Goal: Find contact information: Find contact information

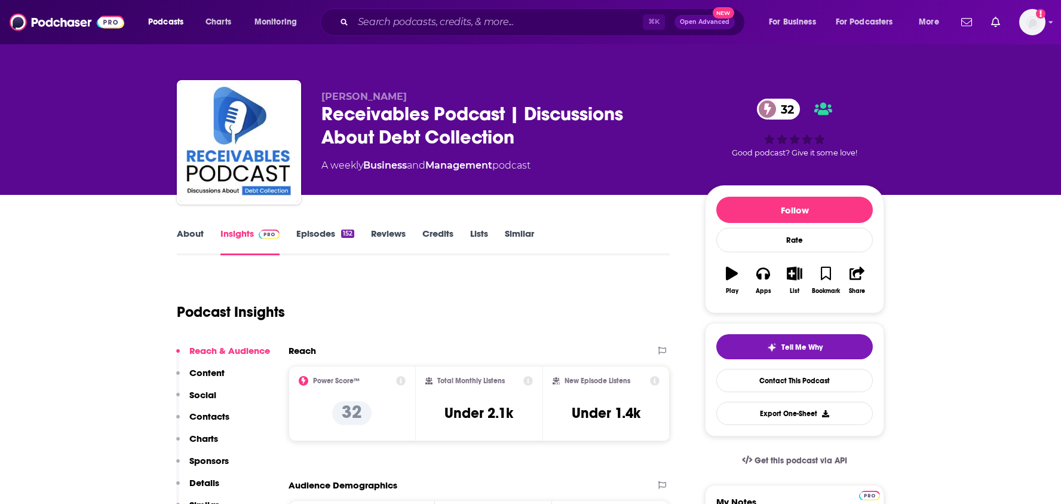
click at [191, 237] on link "About" at bounding box center [190, 241] width 27 height 27
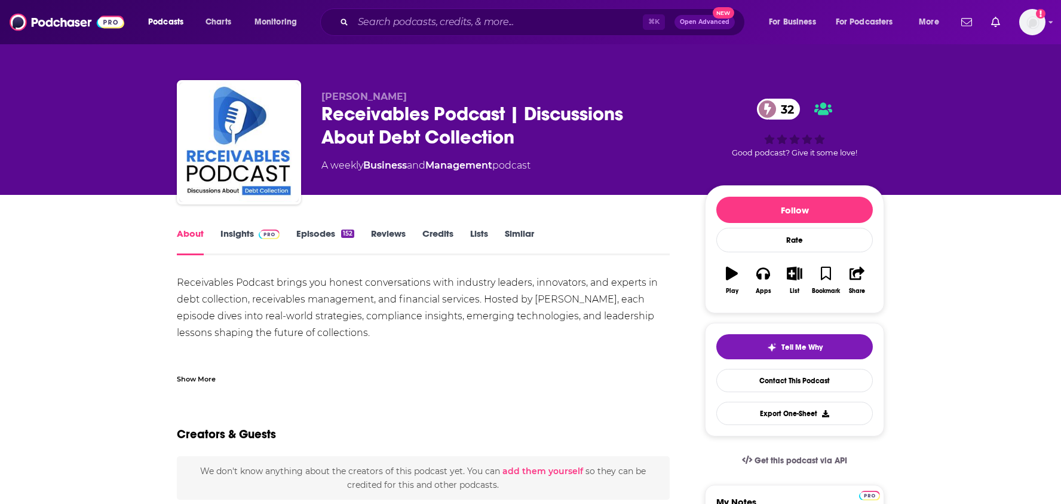
click at [311, 236] on link "Episodes 152" at bounding box center [325, 241] width 58 height 27
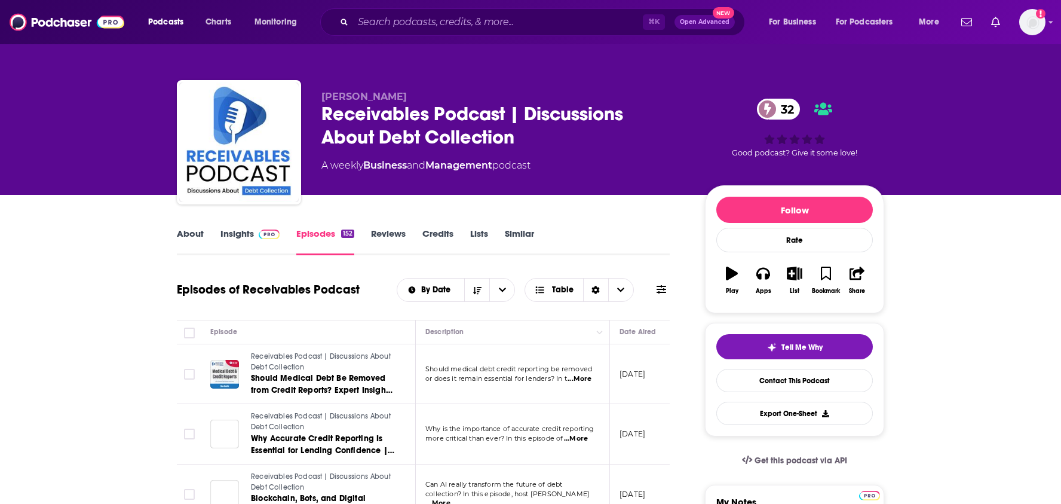
click at [183, 229] on link "About" at bounding box center [190, 241] width 27 height 27
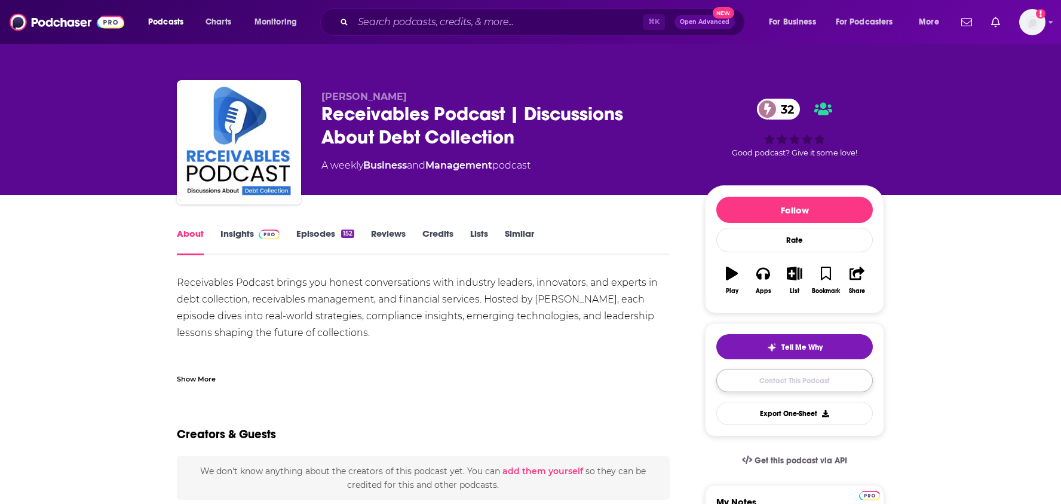
click at [744, 382] on link "Contact This Podcast" at bounding box center [795, 380] width 157 height 23
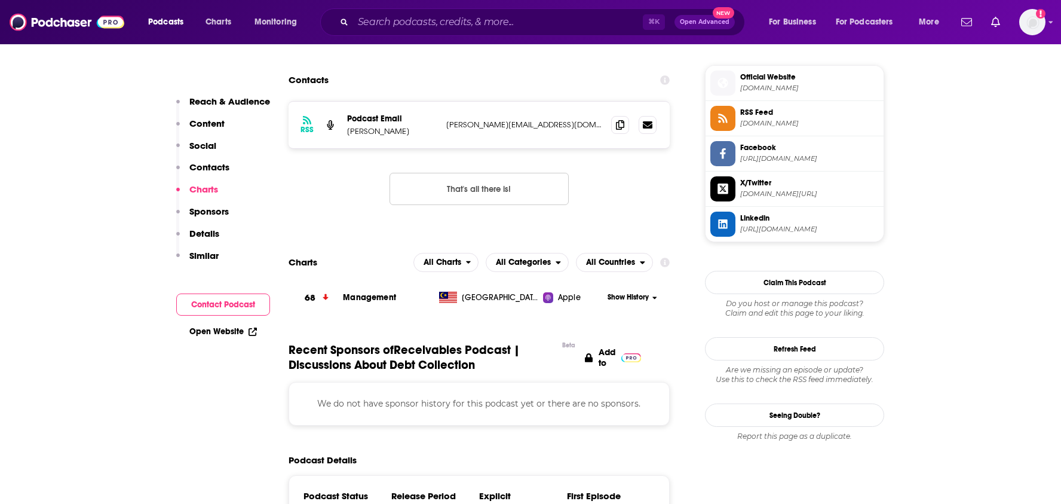
scroll to position [953, 0]
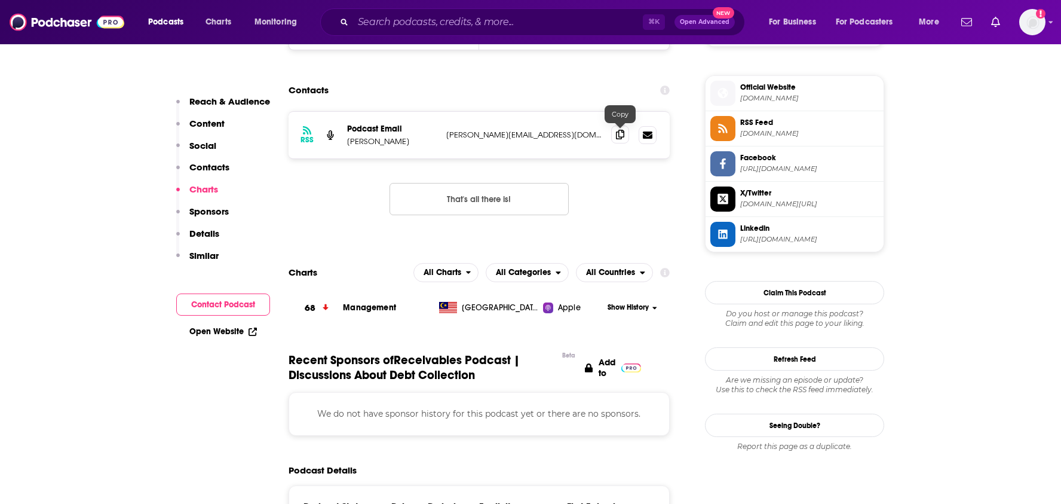
click at [623, 131] on icon at bounding box center [620, 135] width 8 height 10
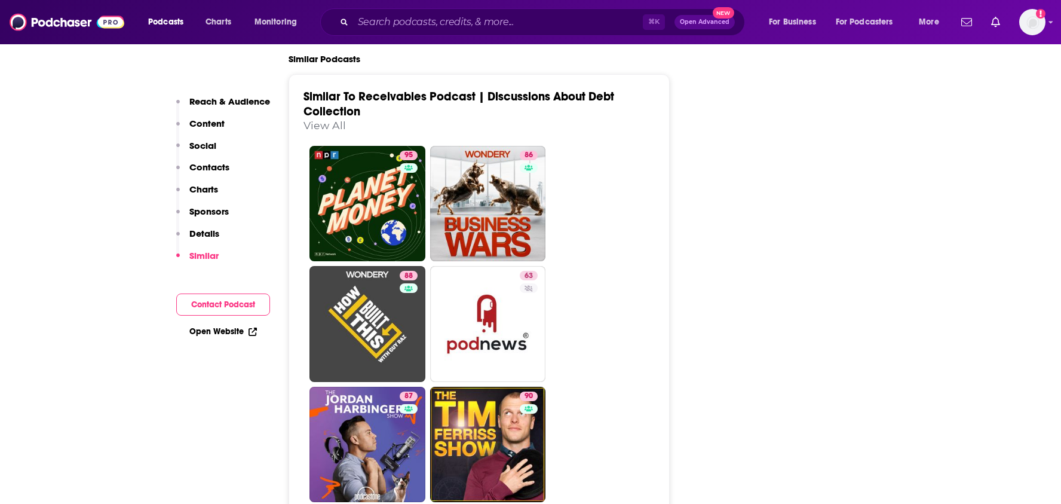
scroll to position [1658, 0]
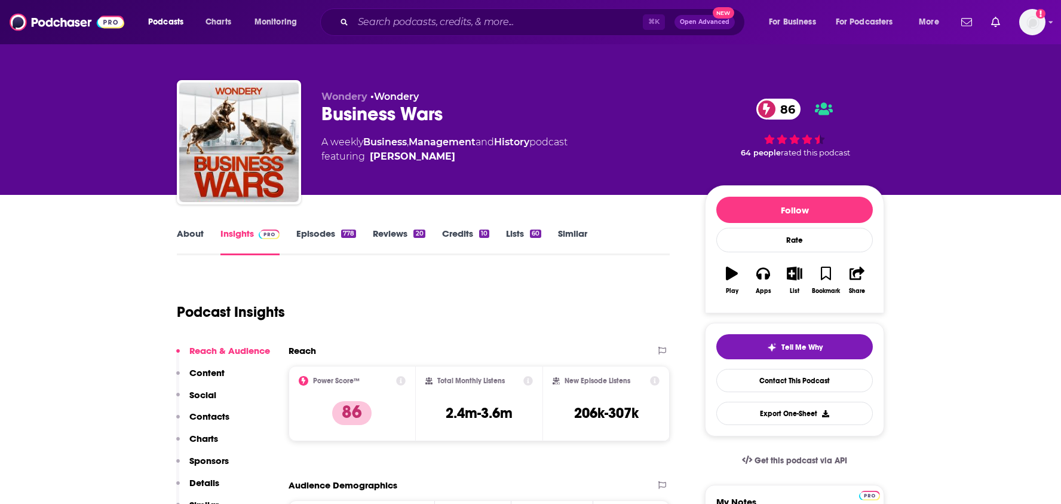
click at [186, 234] on link "About" at bounding box center [190, 241] width 27 height 27
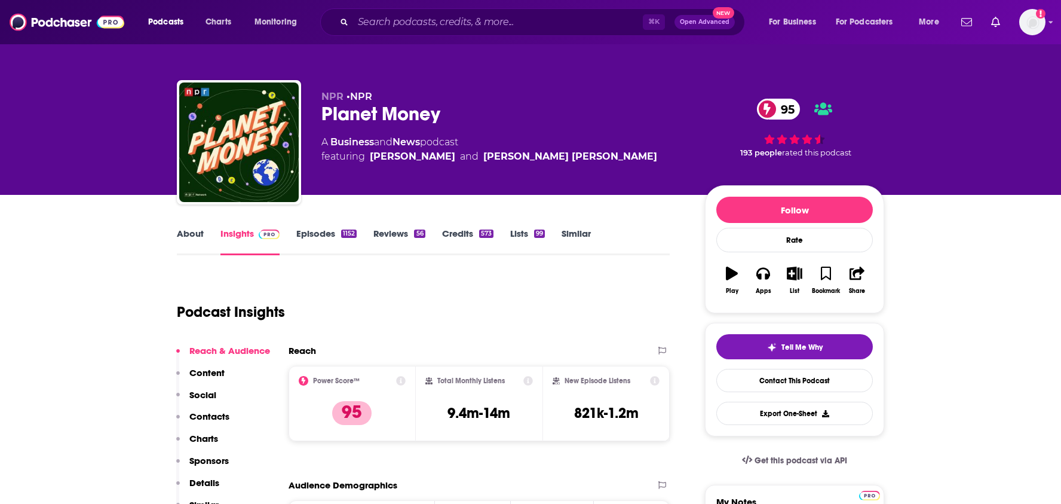
click at [199, 228] on link "About" at bounding box center [190, 241] width 27 height 27
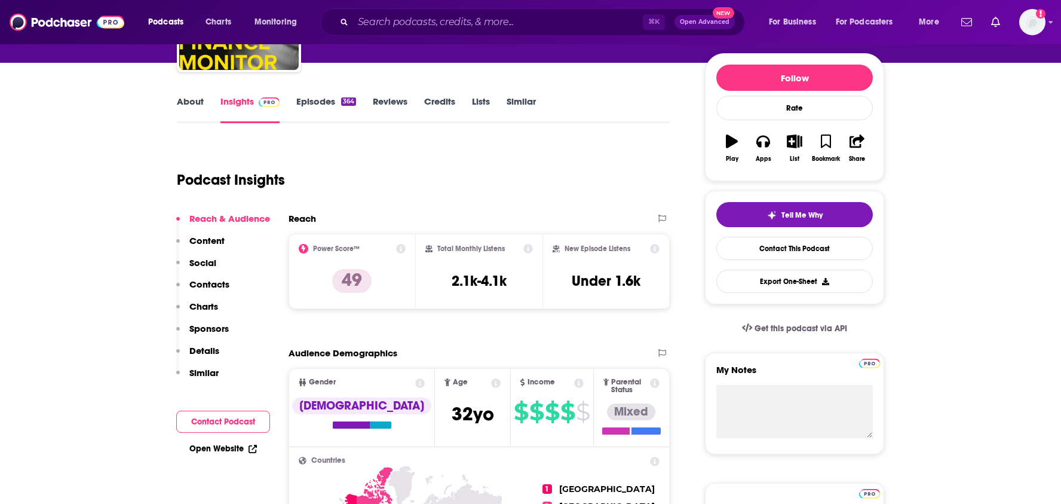
scroll to position [97, 0]
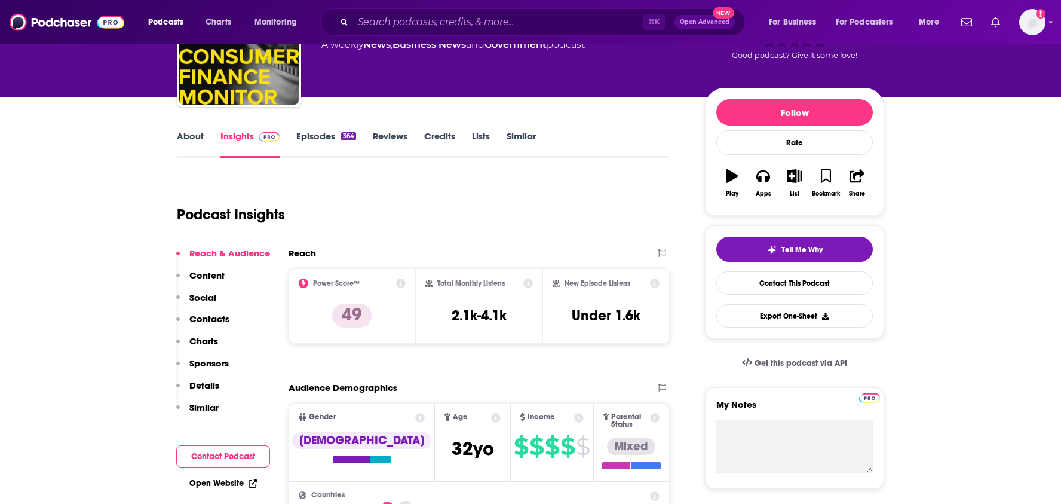
click at [193, 143] on link "About" at bounding box center [190, 143] width 27 height 27
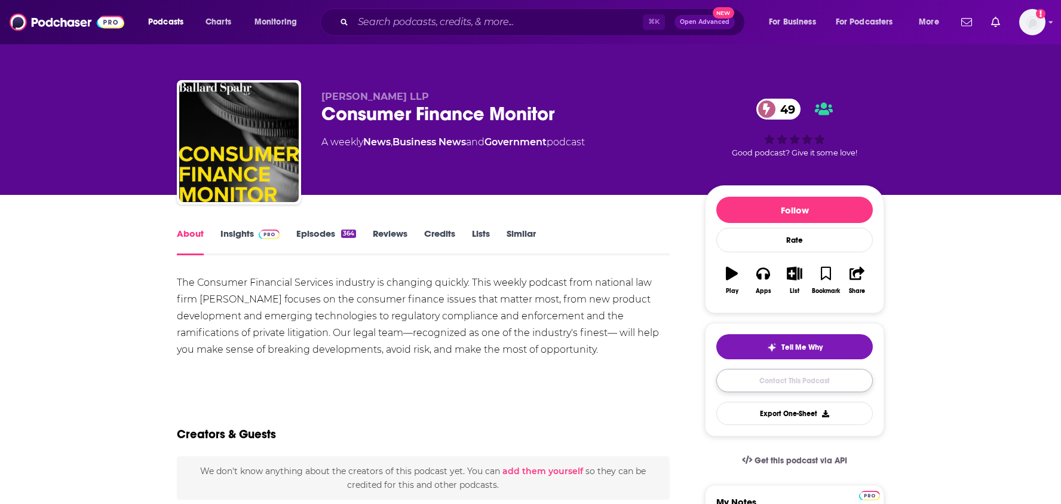
click at [817, 379] on link "Contact This Podcast" at bounding box center [795, 380] width 157 height 23
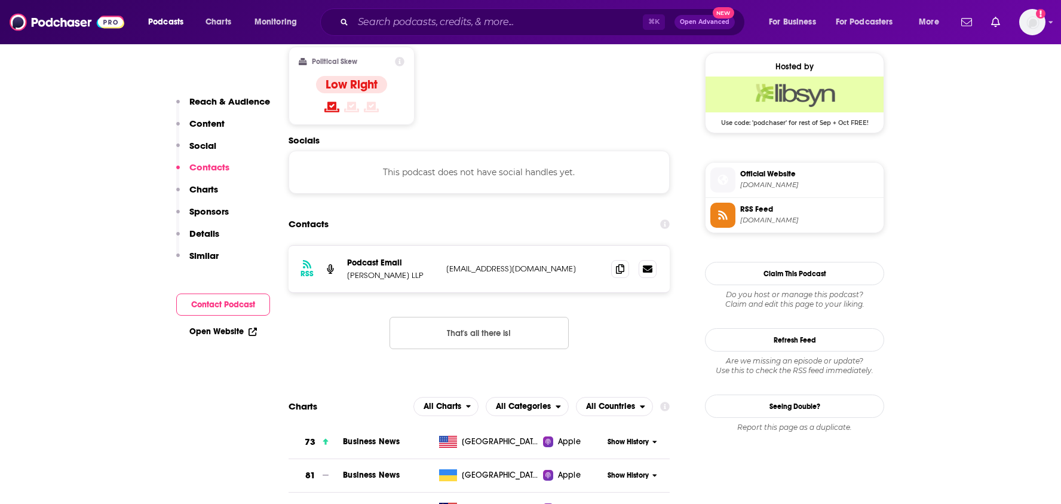
scroll to position [961, 0]
click at [622, 264] on icon at bounding box center [620, 269] width 8 height 10
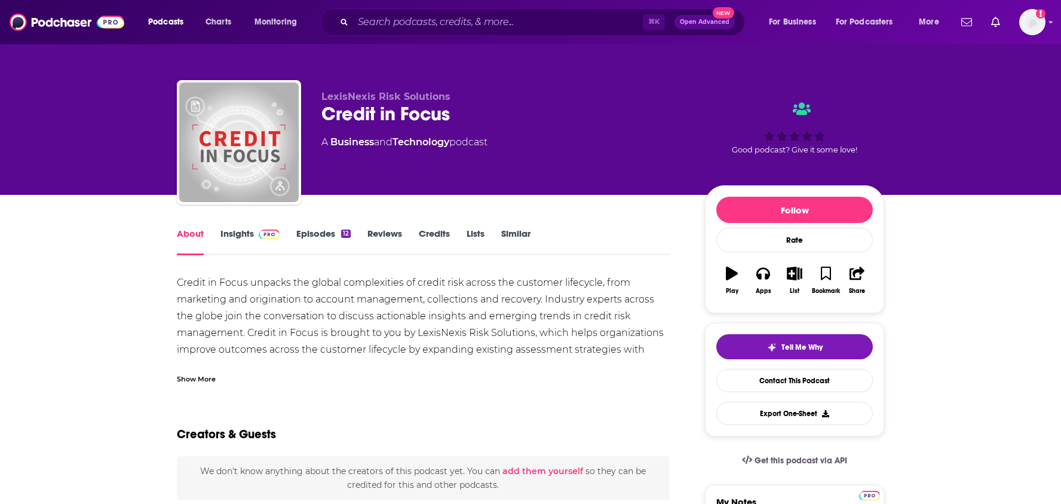
click at [235, 236] on link "Insights" at bounding box center [250, 241] width 59 height 27
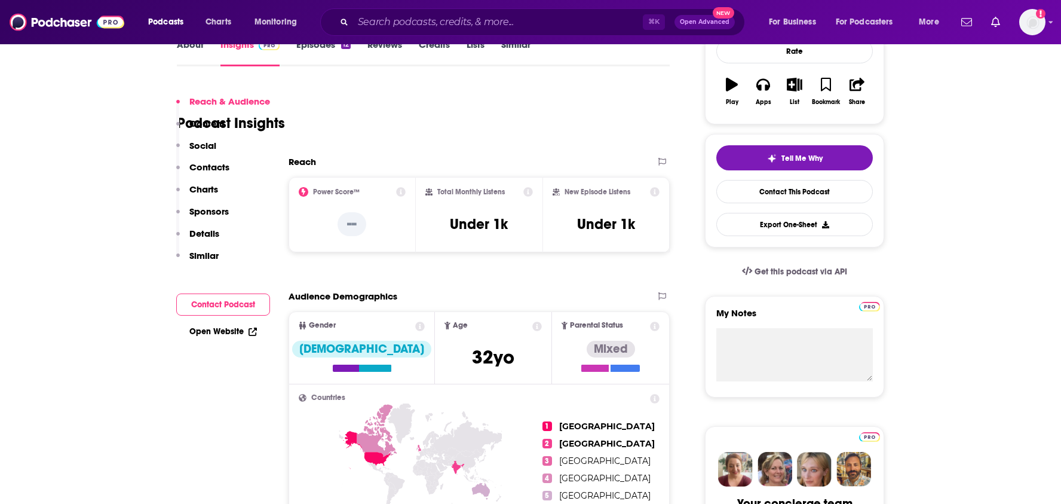
scroll to position [160, 0]
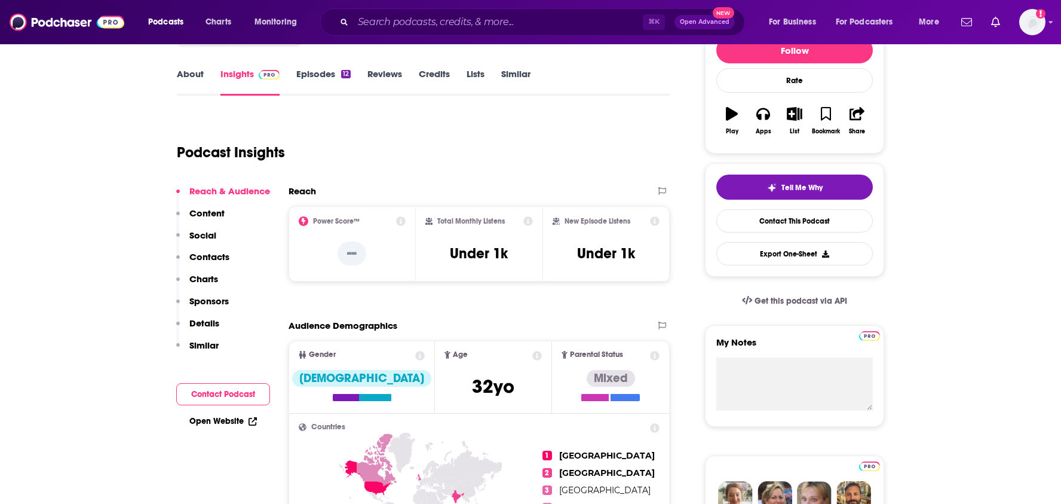
click at [315, 74] on link "Episodes 12" at bounding box center [323, 81] width 54 height 27
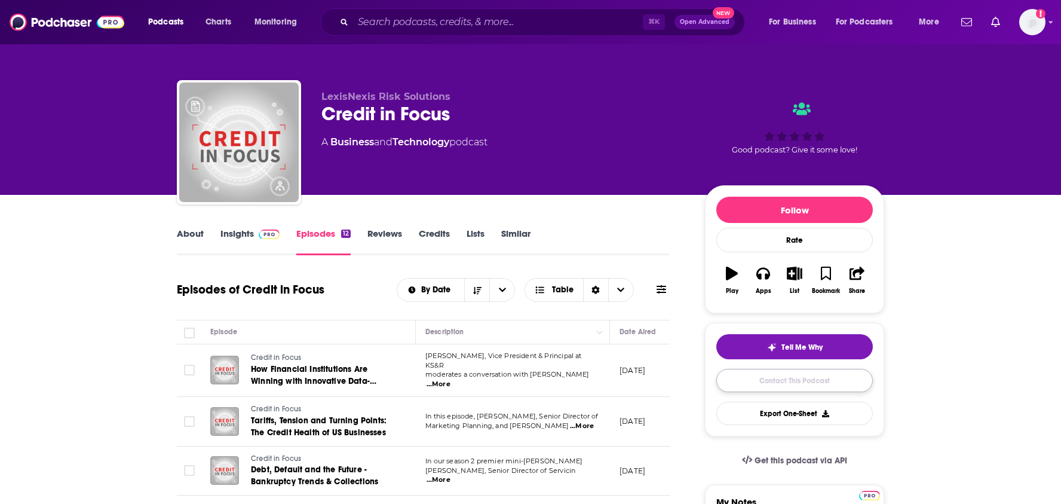
click at [781, 376] on link "Contact This Podcast" at bounding box center [795, 380] width 157 height 23
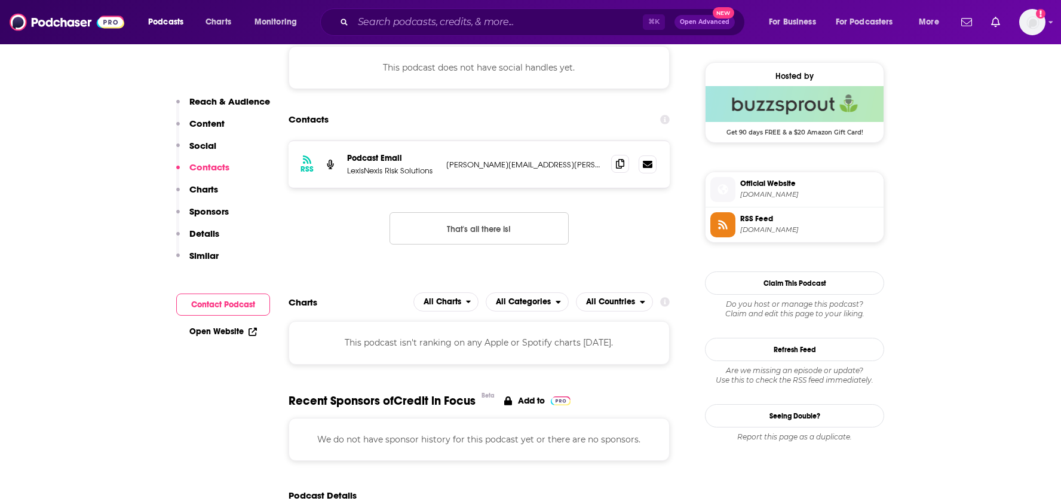
scroll to position [851, 0]
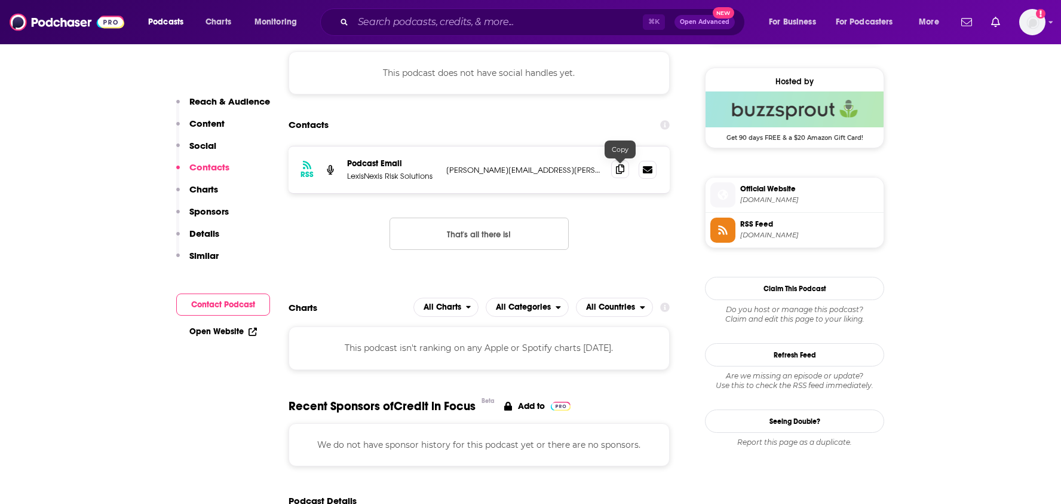
click at [621, 169] on icon at bounding box center [620, 169] width 8 height 10
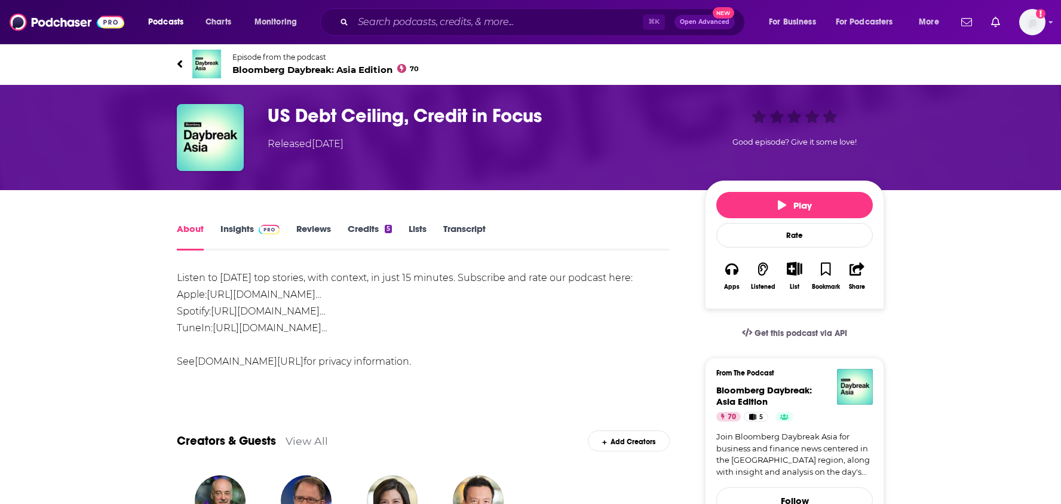
scroll to position [4, 0]
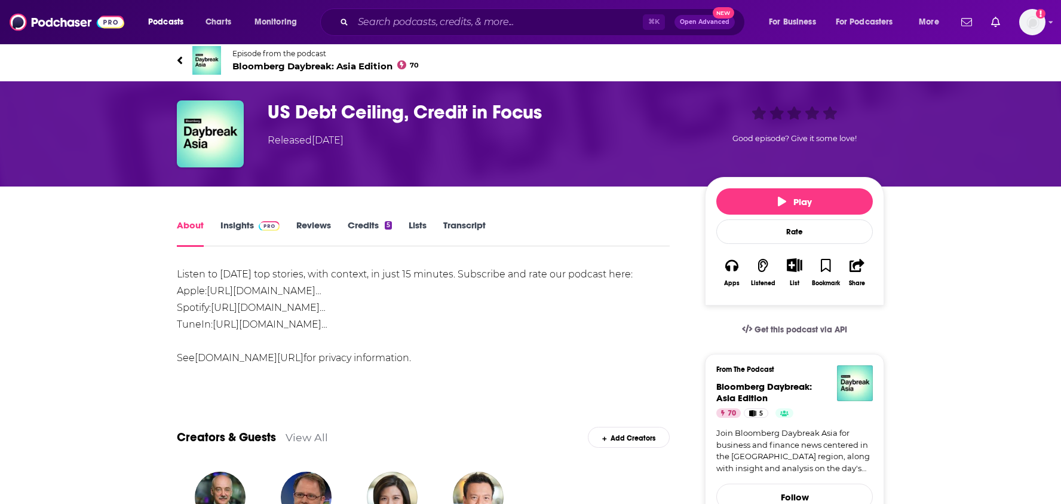
click at [229, 221] on link "Insights" at bounding box center [250, 232] width 59 height 27
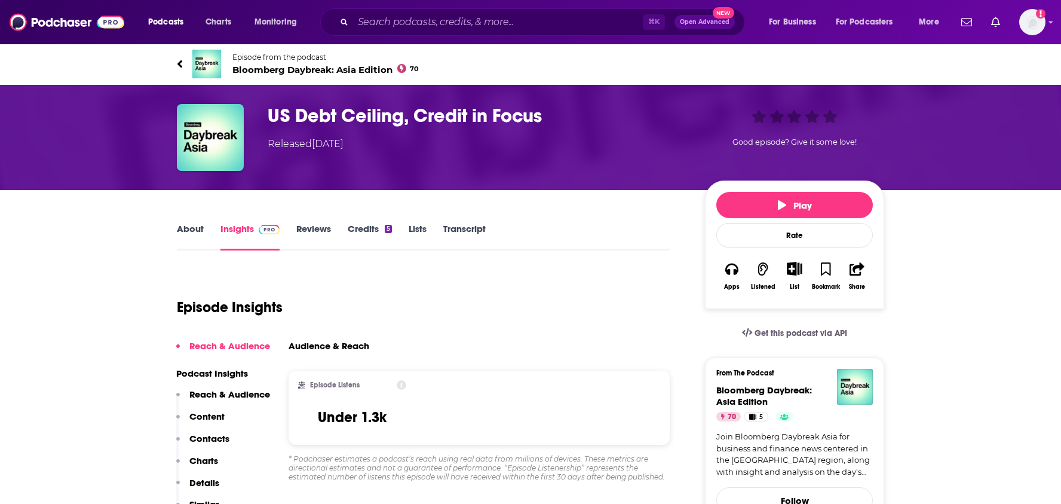
click at [180, 66] on icon at bounding box center [180, 64] width 5 height 8
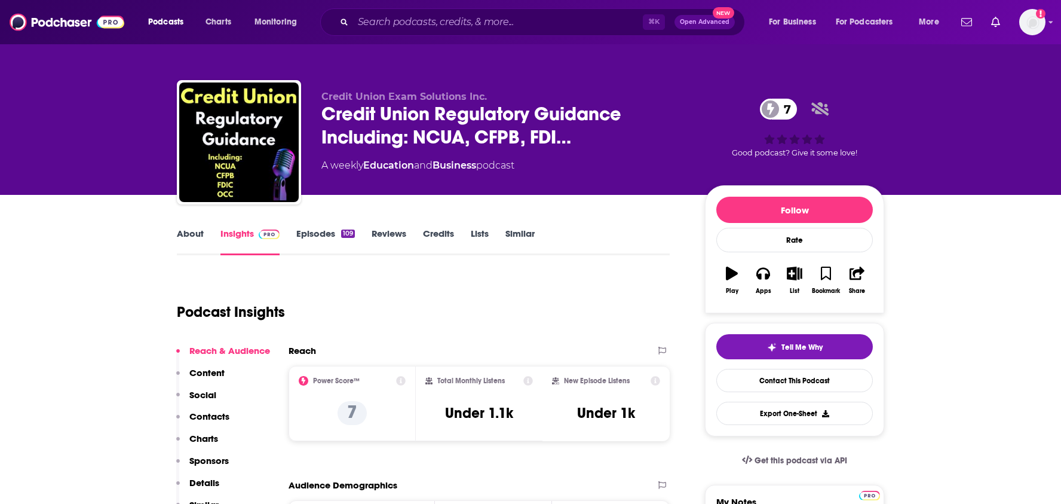
click at [317, 240] on link "Episodes 109" at bounding box center [325, 241] width 59 height 27
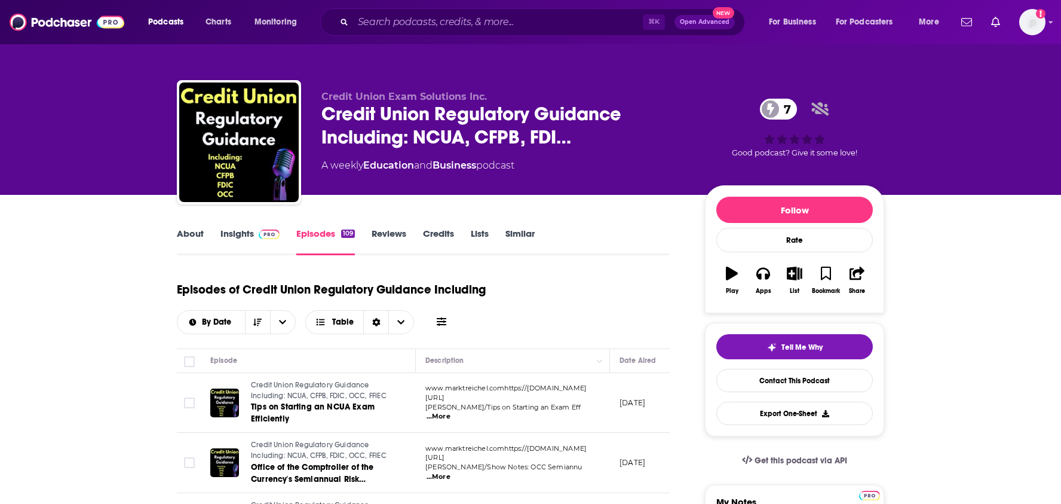
click at [198, 228] on link "About" at bounding box center [190, 241] width 27 height 27
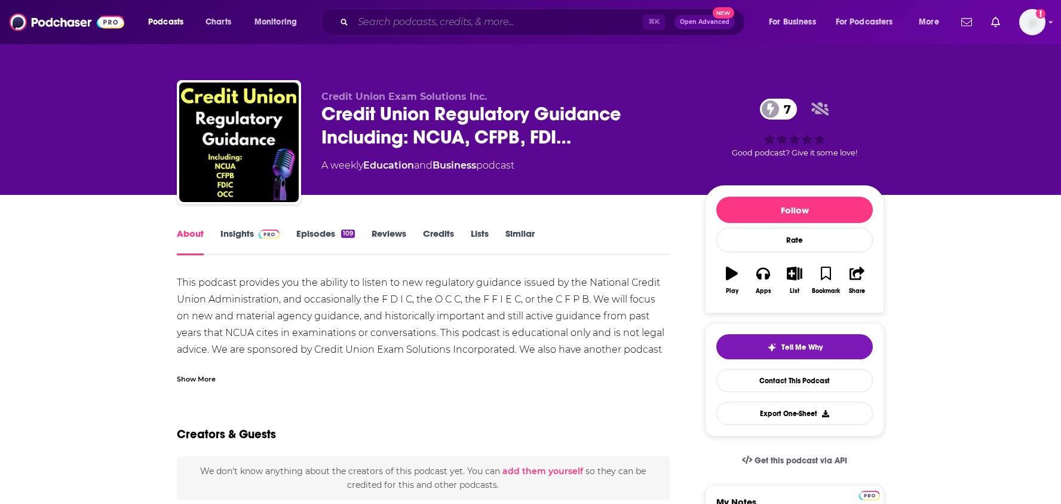
click at [534, 29] on input "Search podcasts, credits, & more..." at bounding box center [498, 22] width 290 height 19
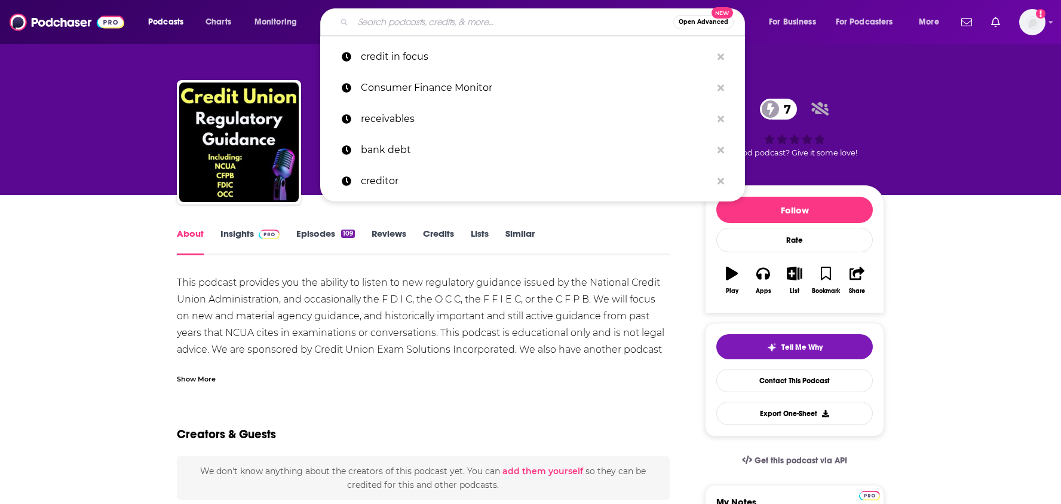
paste input "22 Minutes in [GEOGRAPHIC_DATA]"
type input "22 Minutes in [GEOGRAPHIC_DATA]"
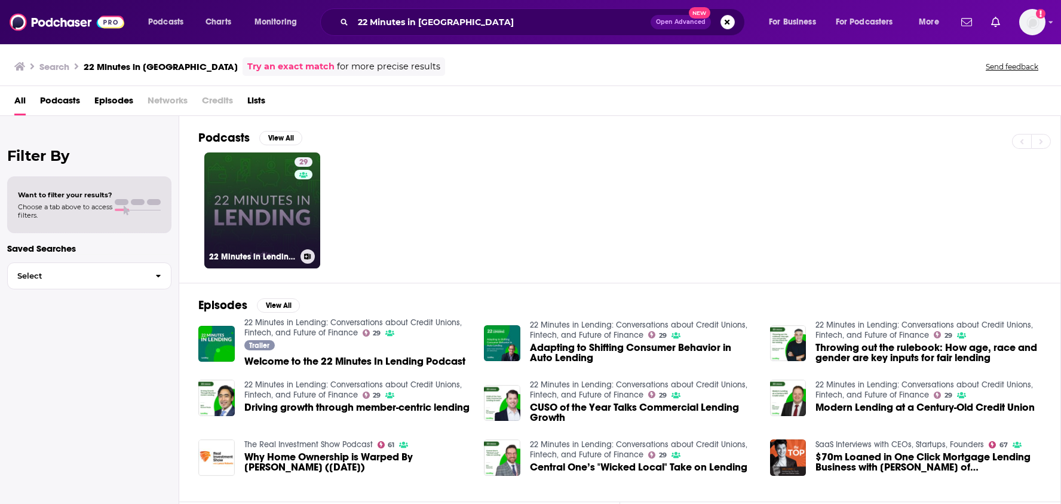
click at [248, 209] on link "29 22 Minutes in Lending: Conversations about Credit Unions, Fintech, and Futur…" at bounding box center [262, 210] width 116 height 116
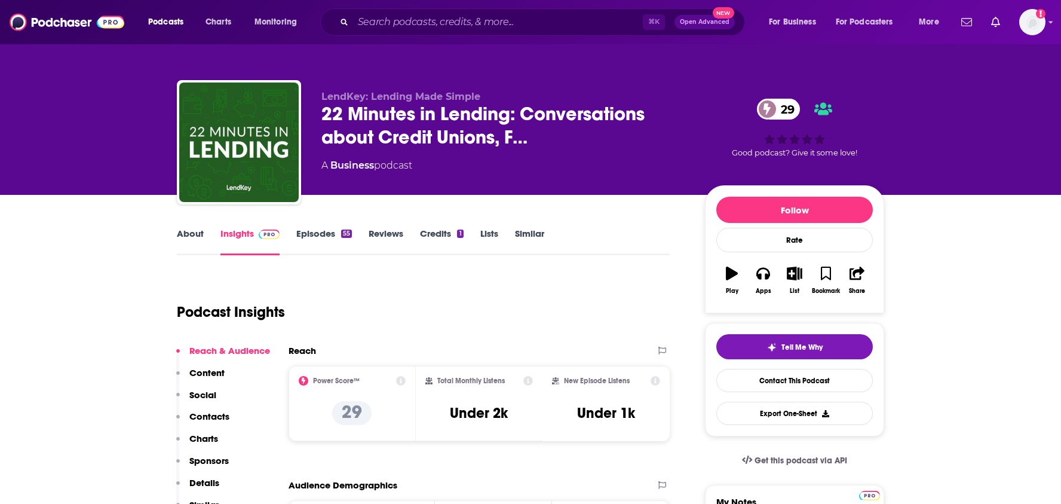
click at [195, 236] on link "About" at bounding box center [190, 241] width 27 height 27
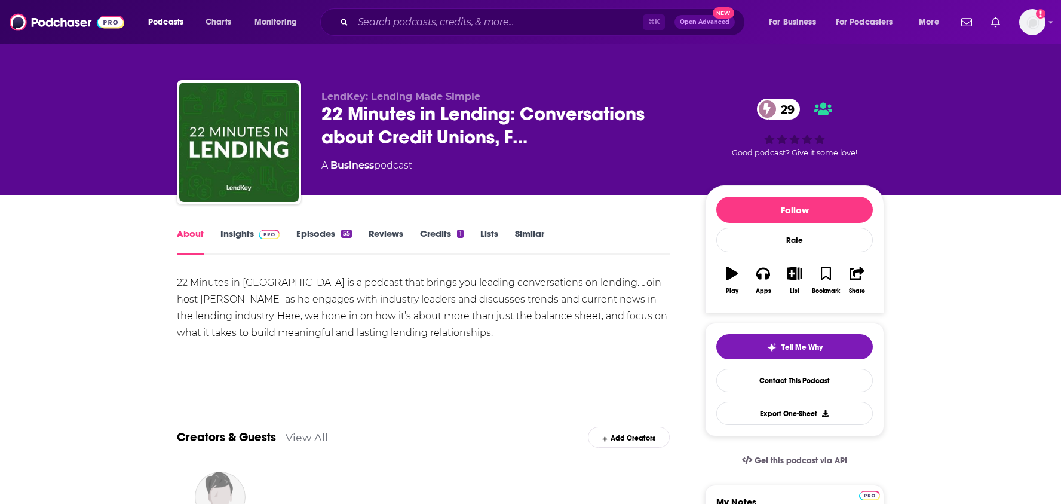
click at [314, 238] on link "Episodes 55" at bounding box center [324, 241] width 56 height 27
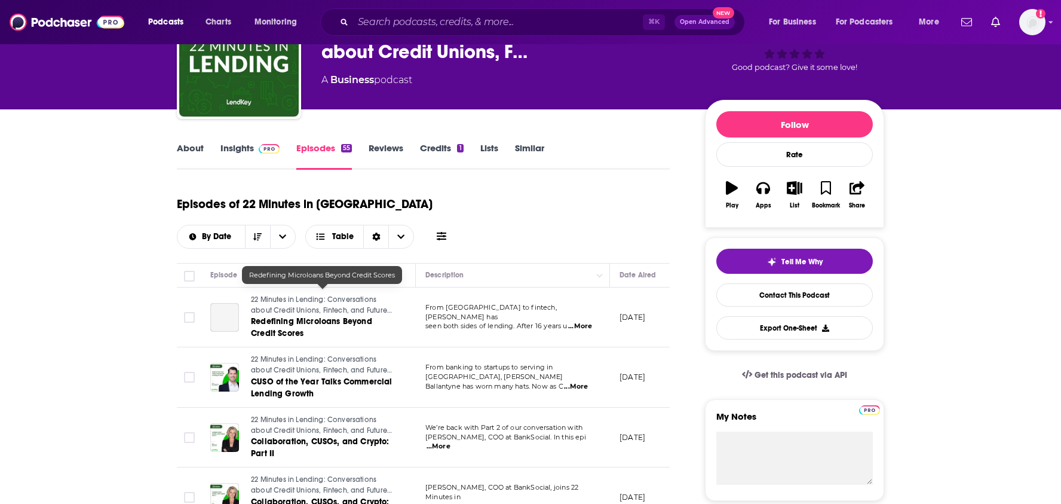
scroll to position [83, 0]
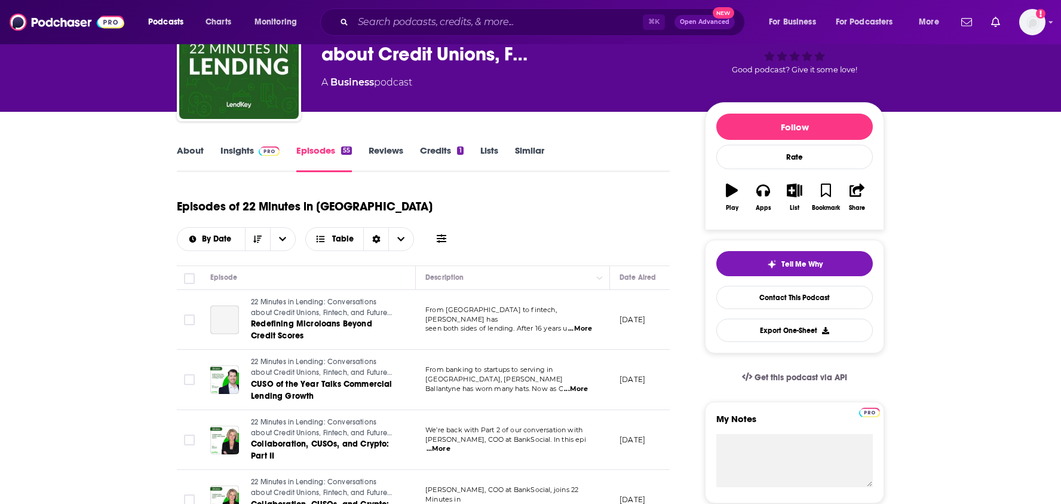
click at [249, 161] on link "Insights" at bounding box center [250, 158] width 59 height 27
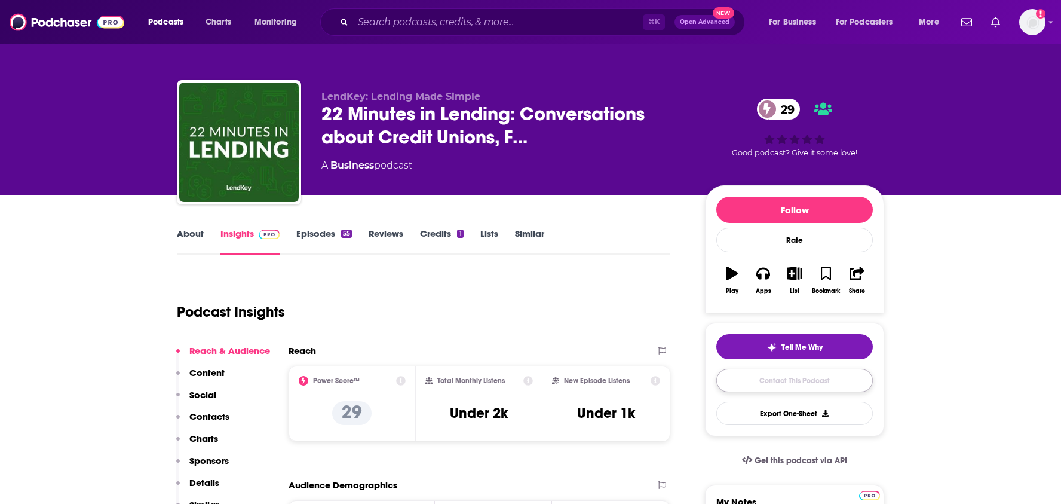
click at [820, 380] on link "Contact This Podcast" at bounding box center [795, 380] width 157 height 23
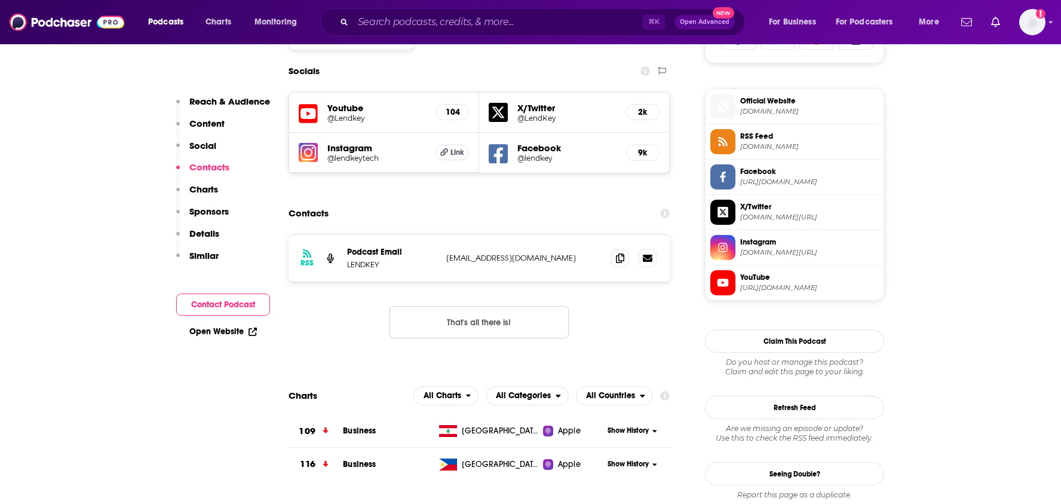
scroll to position [801, 0]
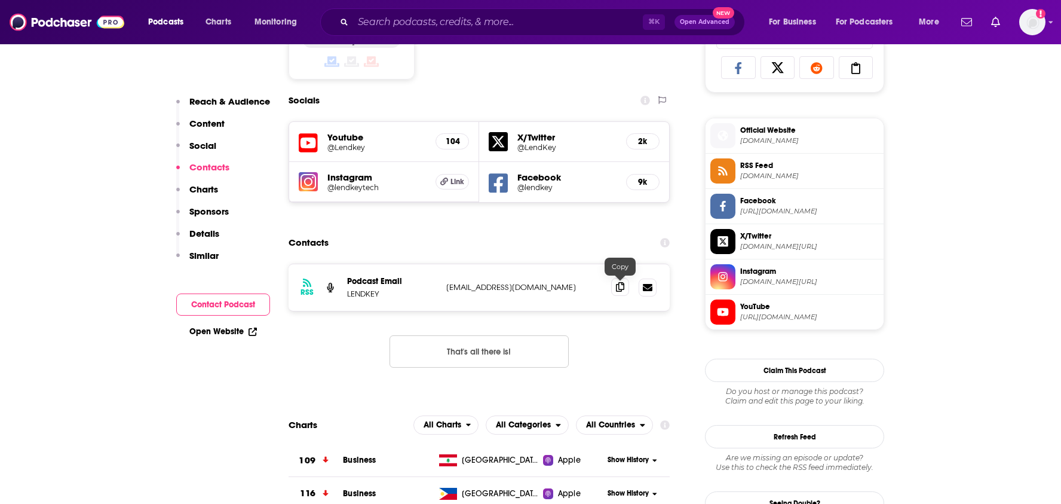
click at [616, 282] on icon at bounding box center [620, 287] width 8 height 10
click at [572, 23] on input "Search podcasts, credits, & more..." at bounding box center [498, 22] width 290 height 19
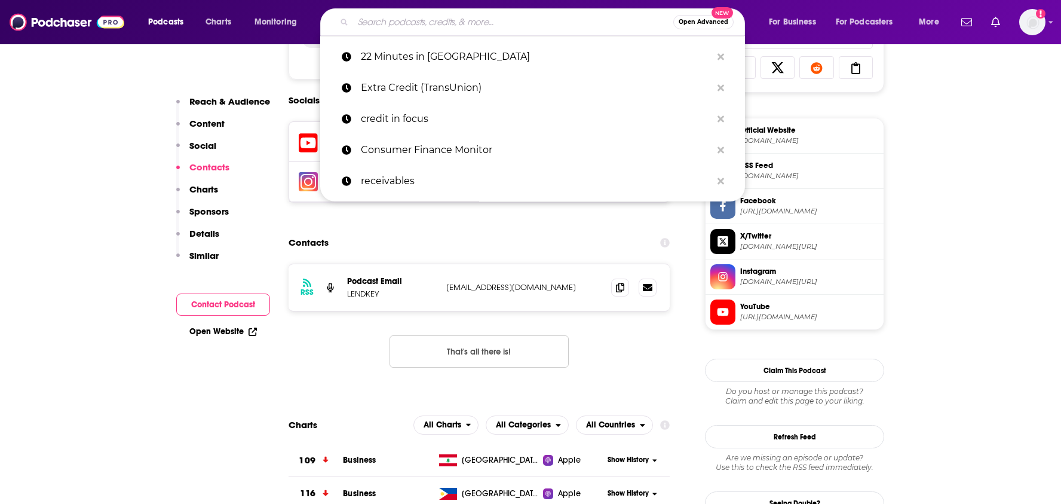
paste input "The Credit Clubhouse Podcast"
type input "The Credit Clubhouse Podcast"
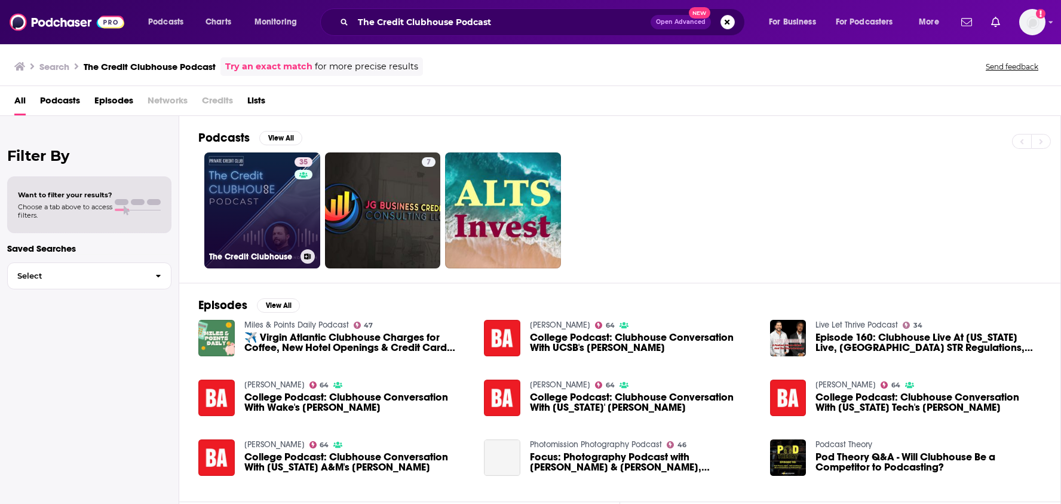
click at [271, 218] on link "35 The Credit Clubhouse" at bounding box center [262, 210] width 116 height 116
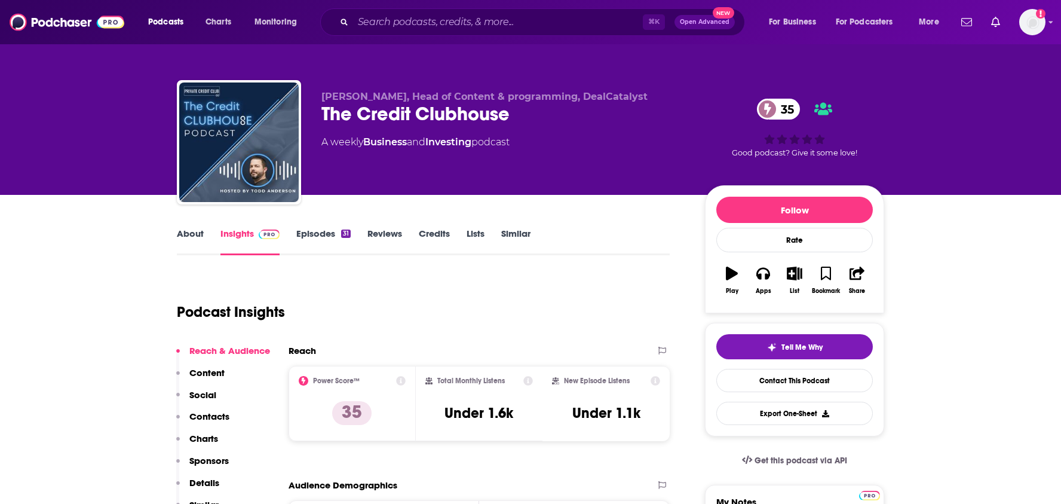
click at [193, 237] on link "About" at bounding box center [190, 241] width 27 height 27
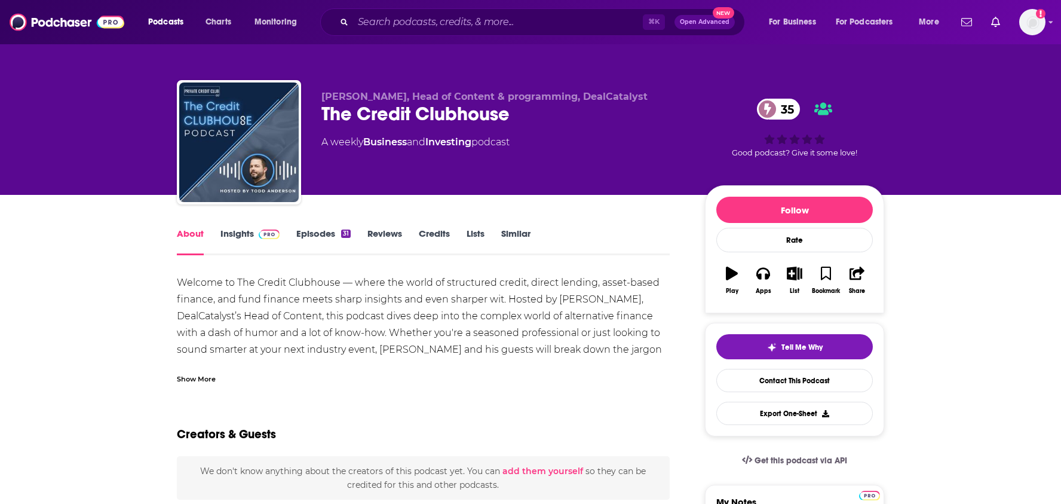
click at [241, 235] on link "Insights" at bounding box center [250, 241] width 59 height 27
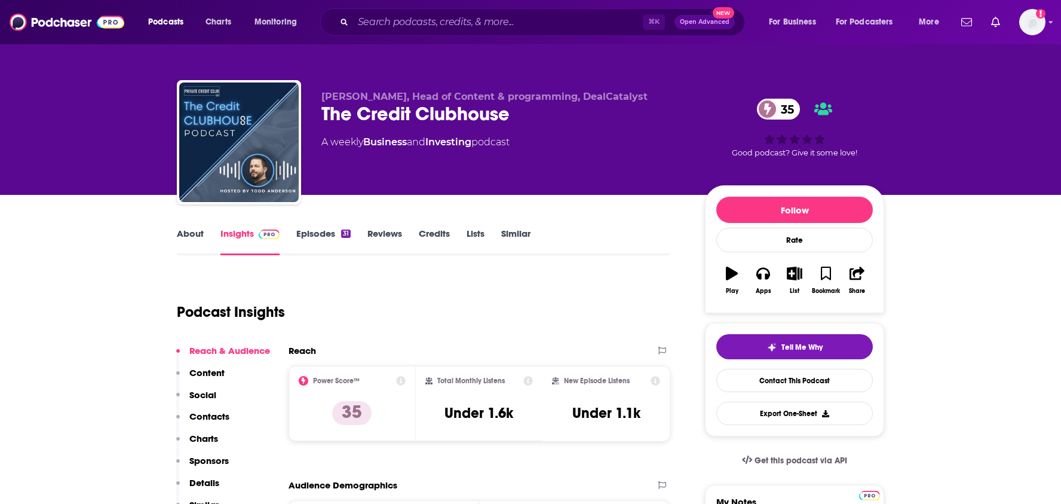
click at [313, 238] on link "Episodes 31" at bounding box center [323, 241] width 54 height 27
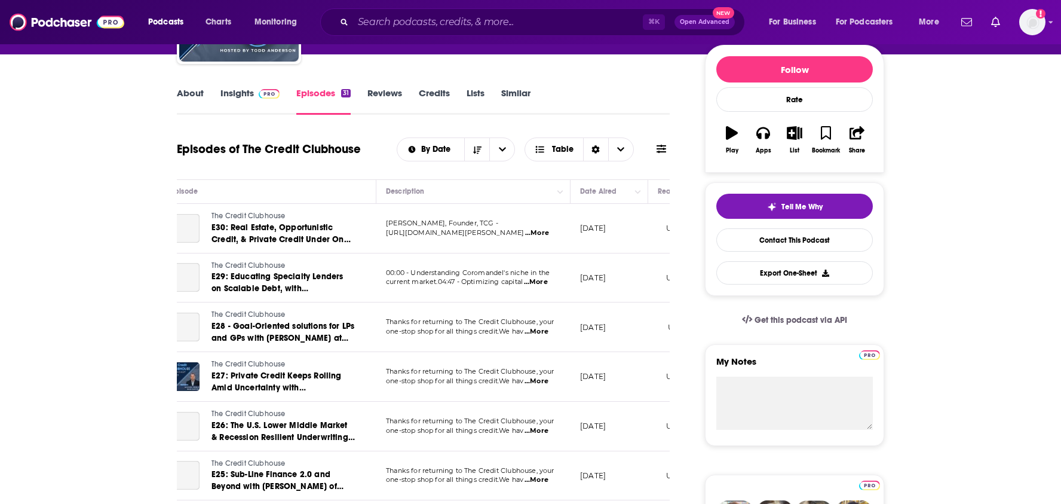
scroll to position [0, 93]
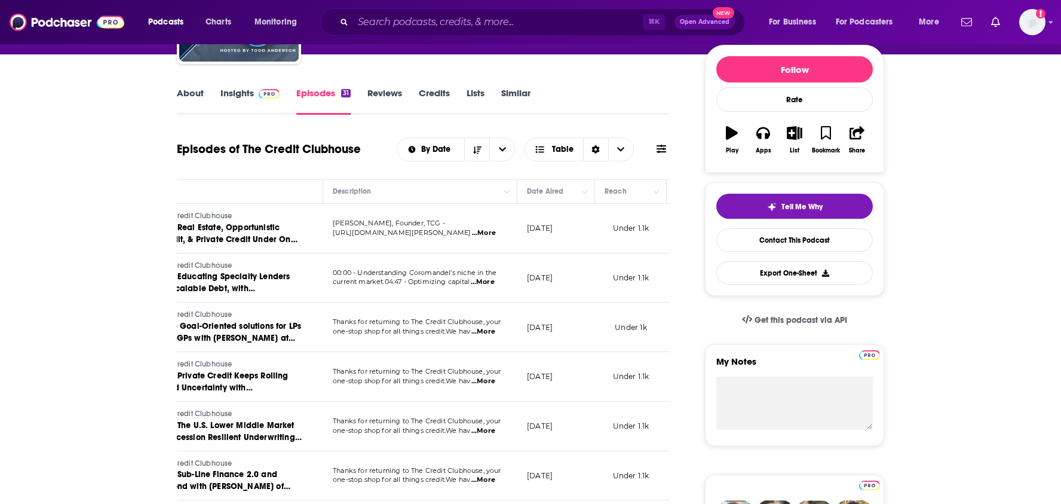
click at [229, 93] on link "Insights" at bounding box center [250, 100] width 59 height 27
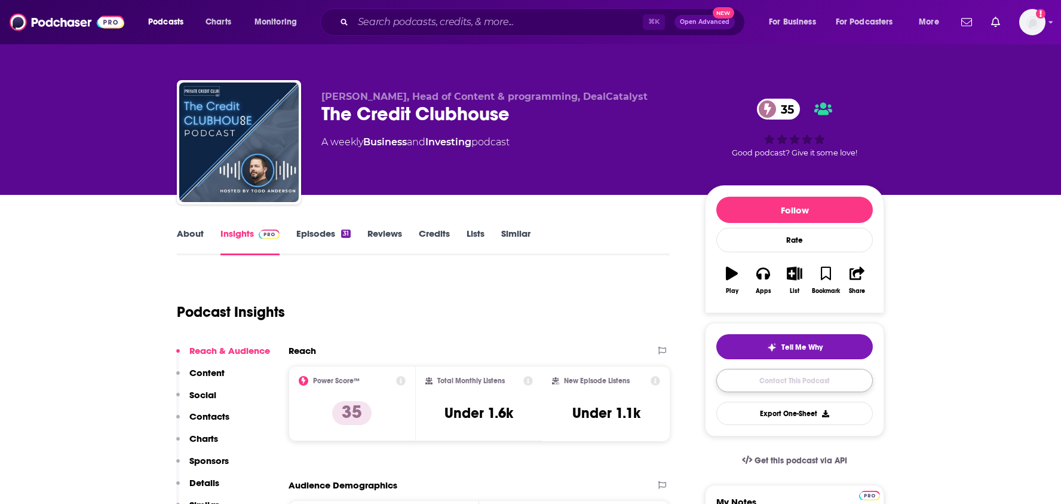
click at [759, 388] on link "Contact This Podcast" at bounding box center [795, 380] width 157 height 23
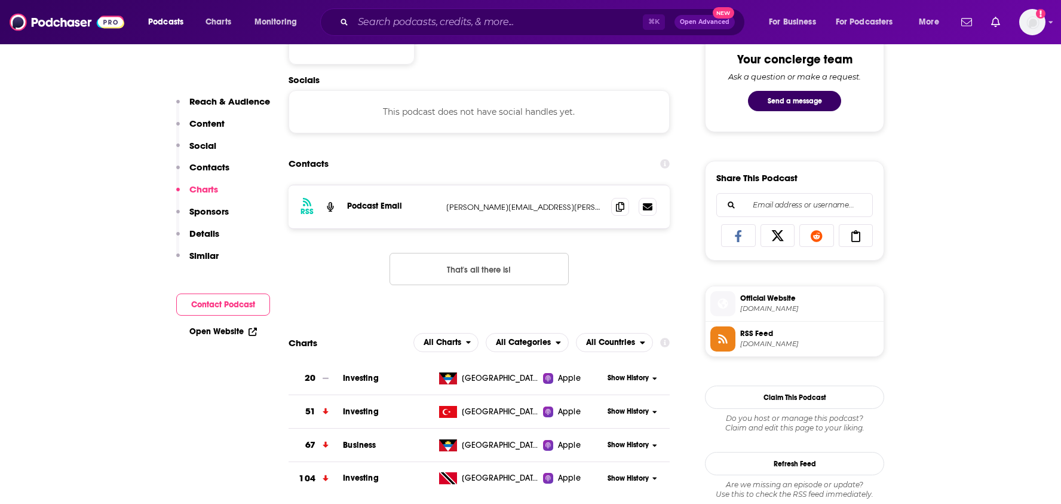
scroll to position [634, 0]
click at [620, 212] on span at bounding box center [620, 206] width 18 height 18
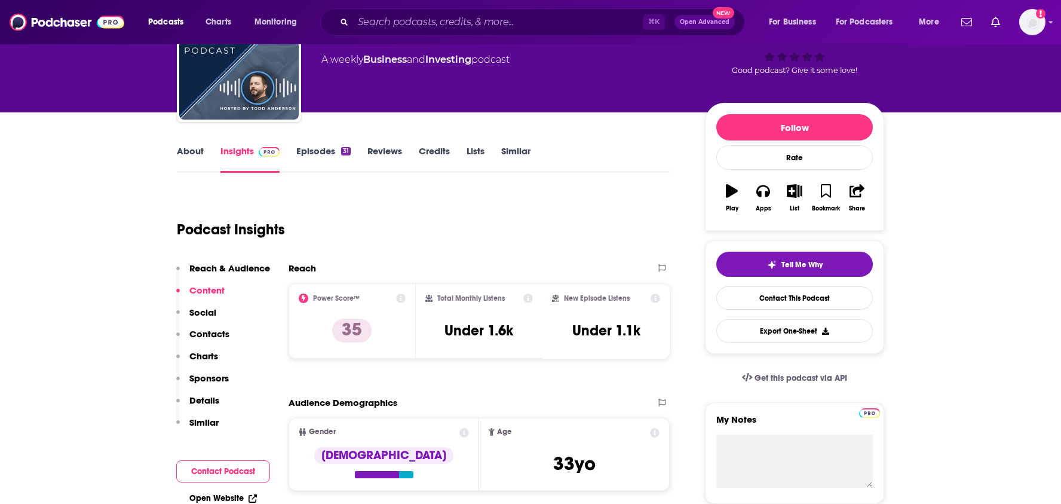
scroll to position [0, 0]
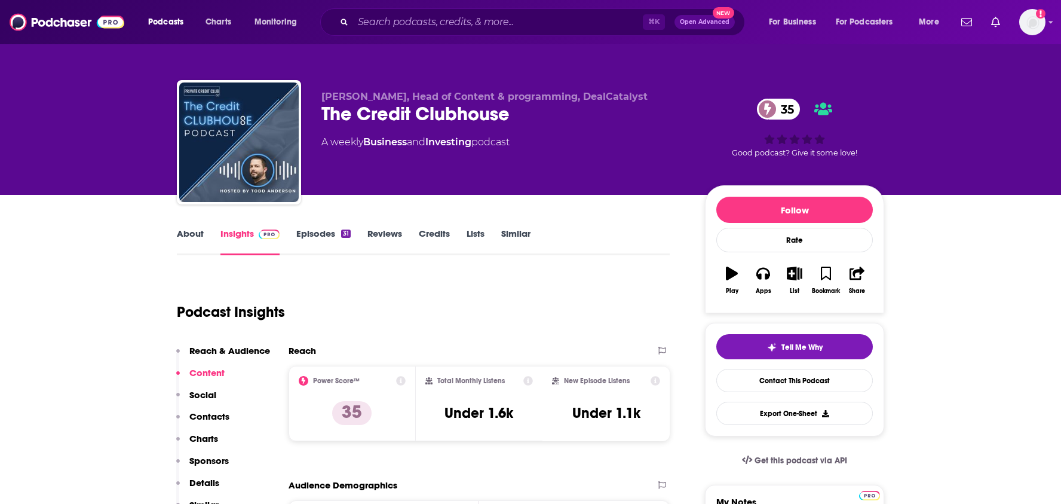
click at [459, 12] on div "⌘ K Open Advanced New" at bounding box center [532, 21] width 425 height 27
click at [457, 22] on input "Search podcasts, credits, & more..." at bounding box center [498, 22] width 290 height 19
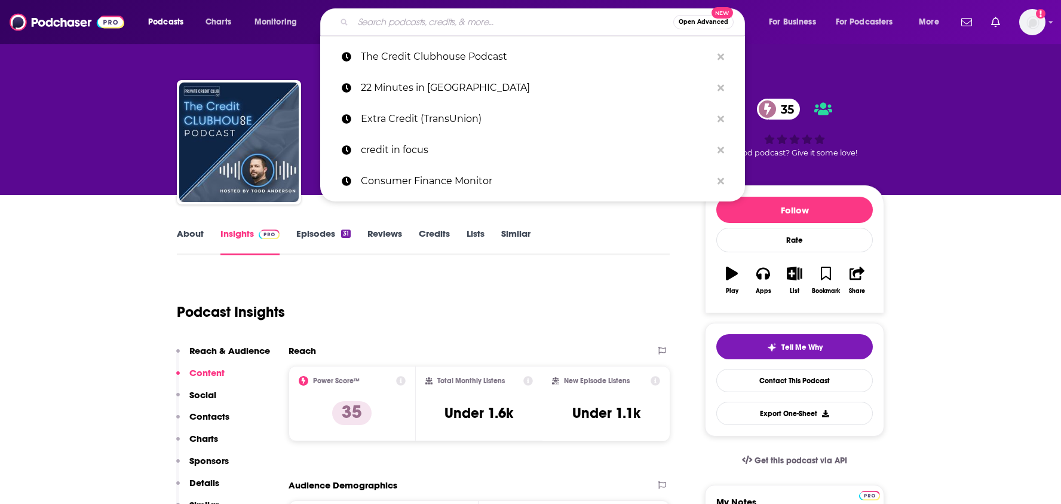
paste input "The Consumer Finance Podcas"
type input "The Consumer Finance Podcas"
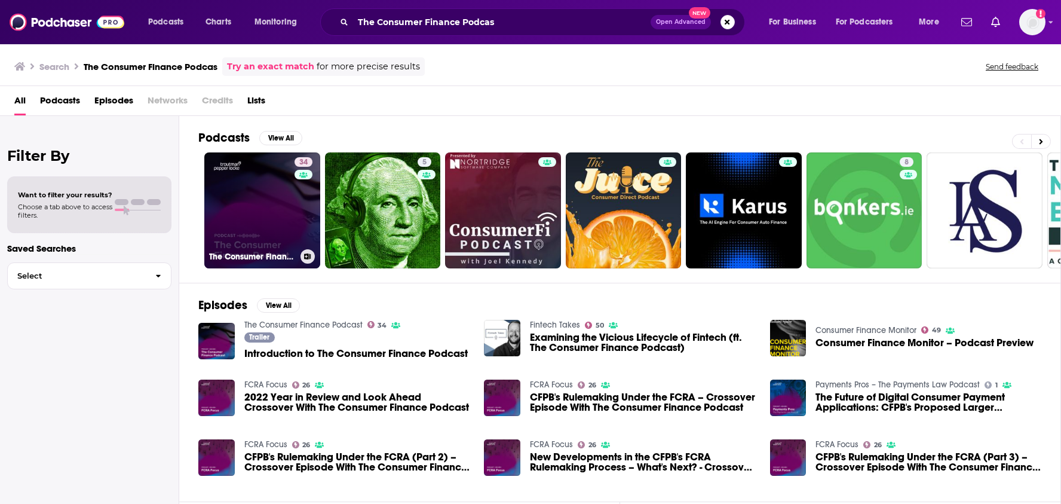
click at [253, 228] on link "34 The Consumer Finance Podcast" at bounding box center [262, 210] width 116 height 116
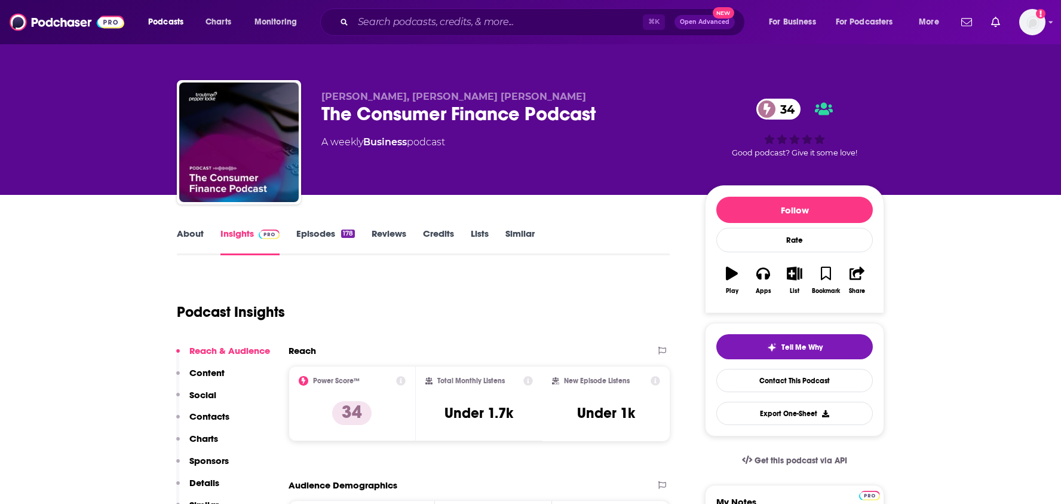
click at [313, 230] on link "Episodes 178" at bounding box center [325, 241] width 59 height 27
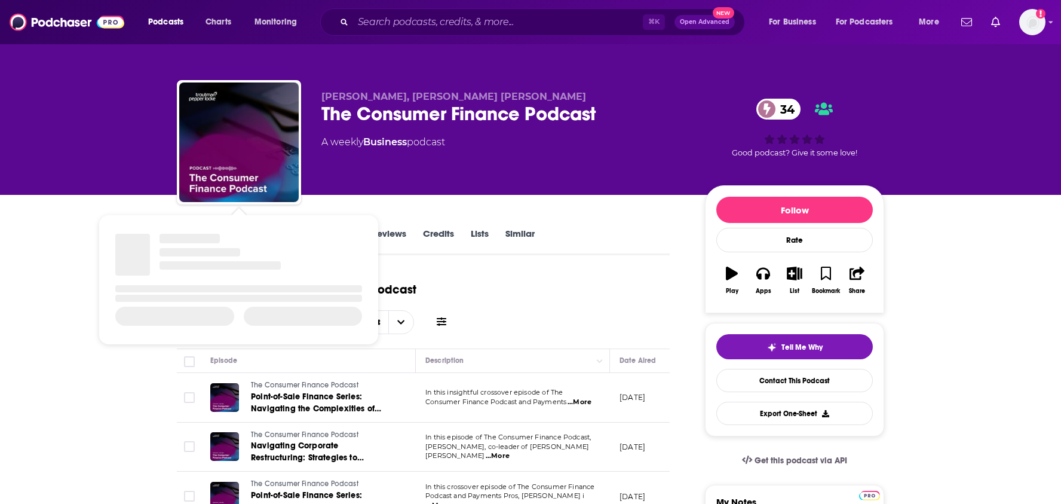
click at [195, 240] on div "Show Podcast Details" at bounding box center [190, 239] width 61 height 10
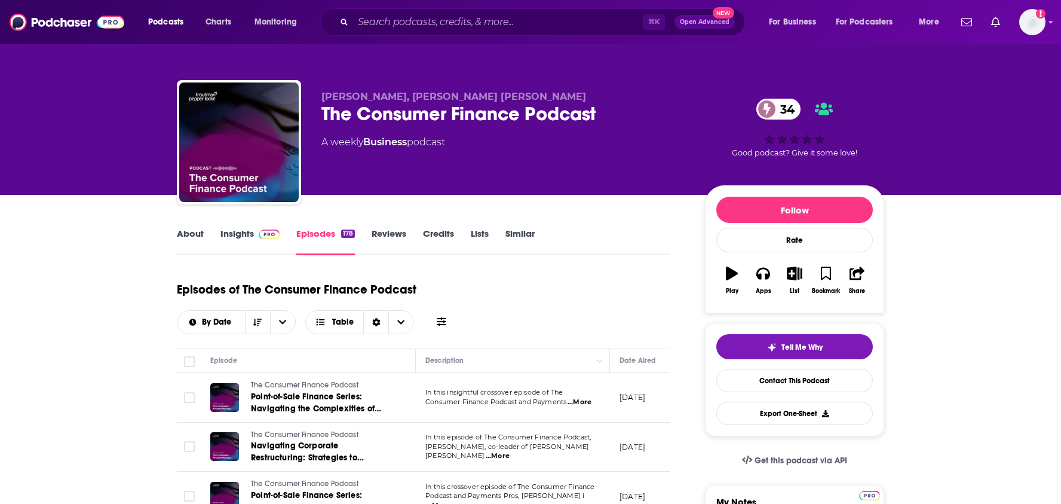
click at [188, 237] on link "About" at bounding box center [190, 241] width 27 height 27
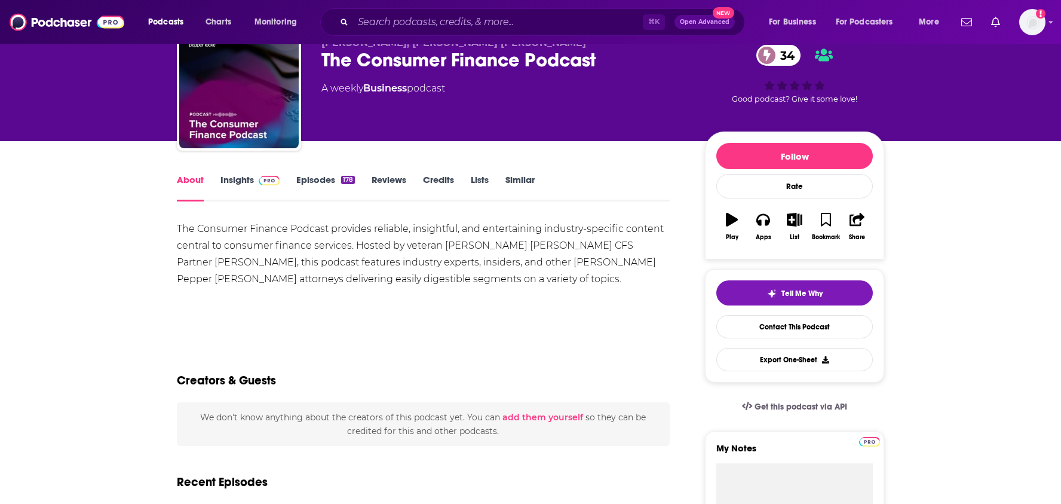
scroll to position [84, 0]
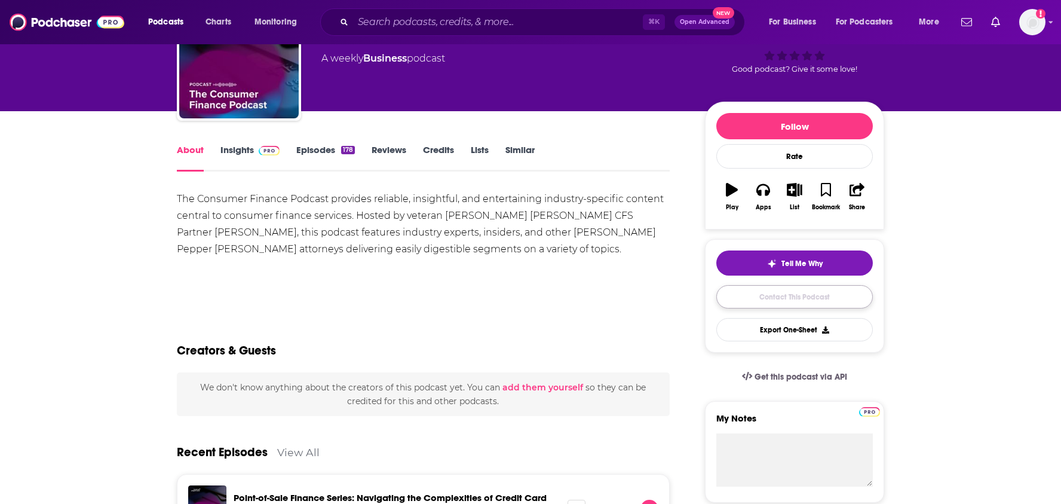
click at [747, 298] on link "Contact This Podcast" at bounding box center [795, 296] width 157 height 23
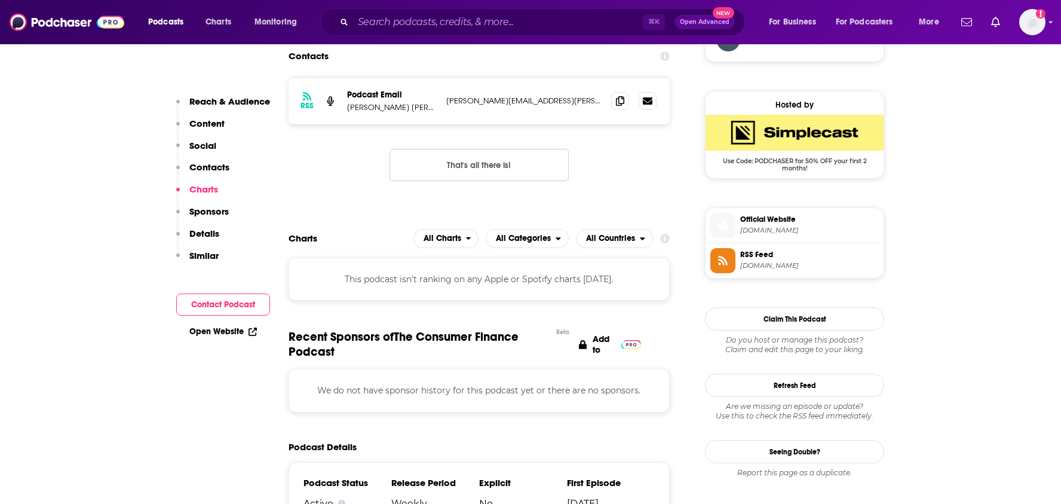
scroll to position [922, 0]
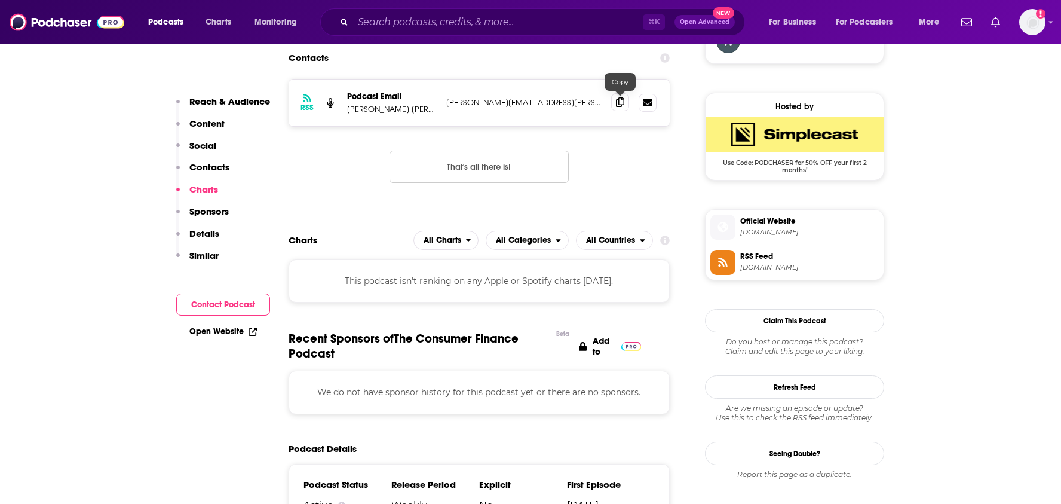
click at [620, 105] on icon at bounding box center [620, 102] width 8 height 10
click at [410, 22] on input "Search podcasts, credits, & more..." at bounding box center [498, 22] width 290 height 19
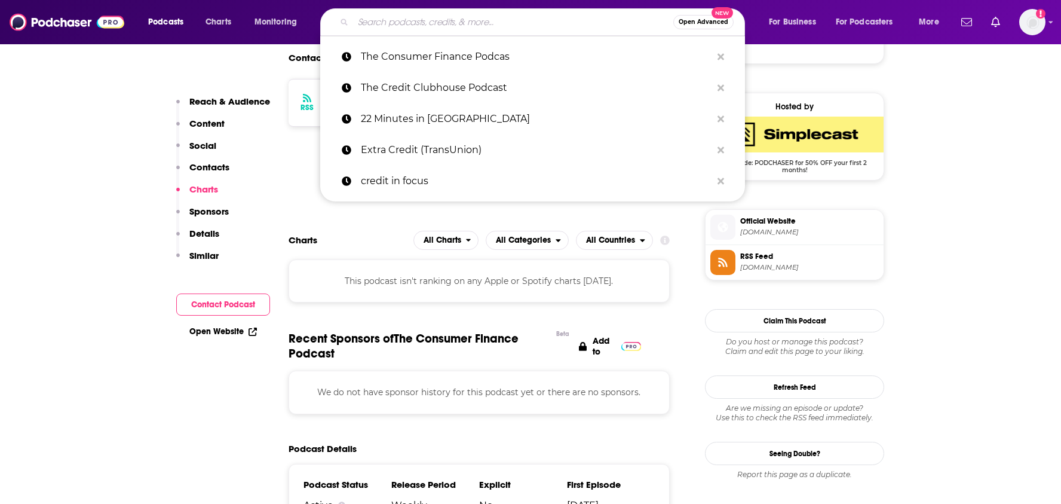
paste input "CU 2.0 Podcast"
type input "CU 2.0 Podcast"
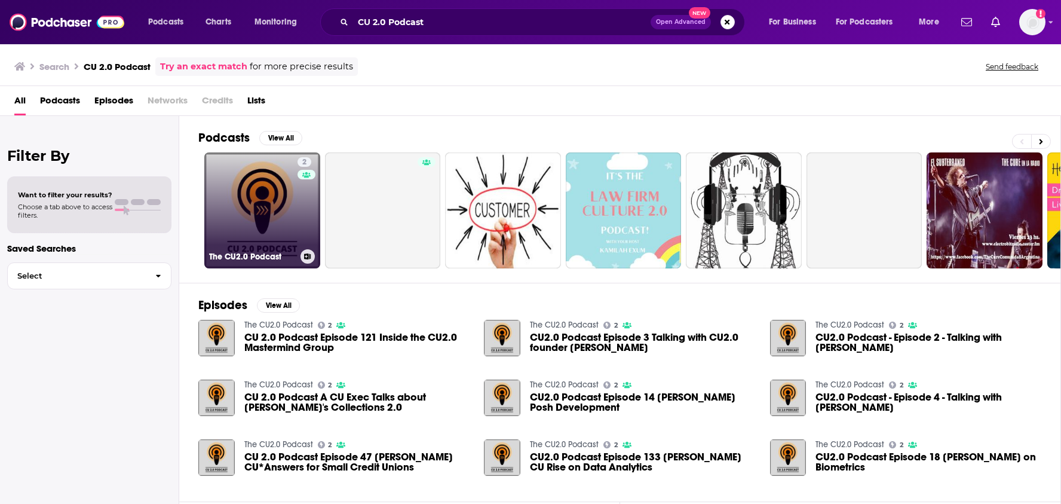
click at [284, 194] on link "2 The CU2.0 Podcast" at bounding box center [262, 210] width 116 height 116
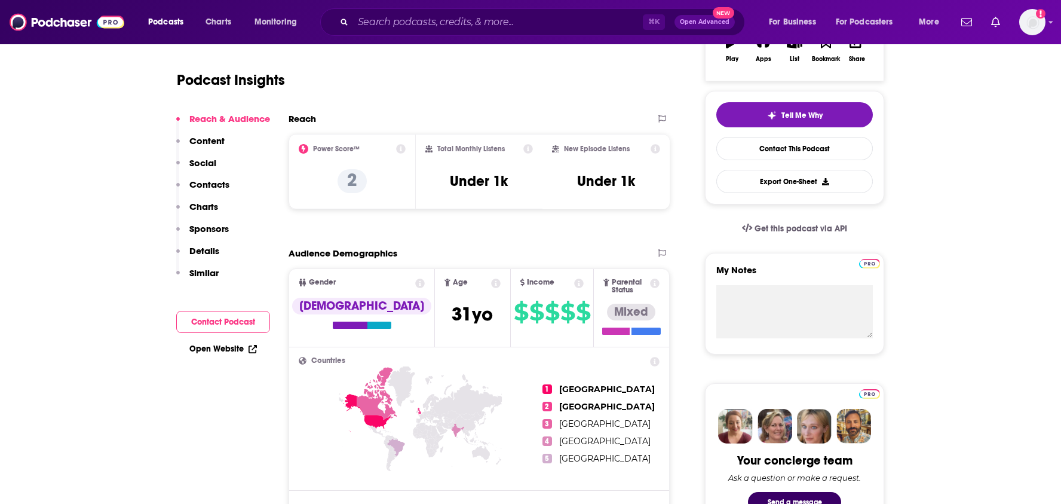
scroll to position [162, 0]
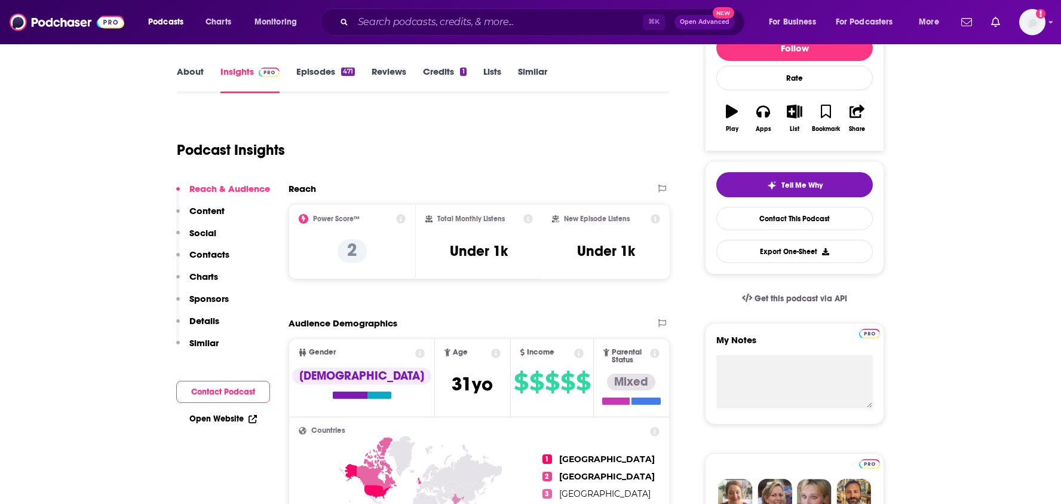
click at [323, 74] on link "Episodes 471" at bounding box center [325, 79] width 59 height 27
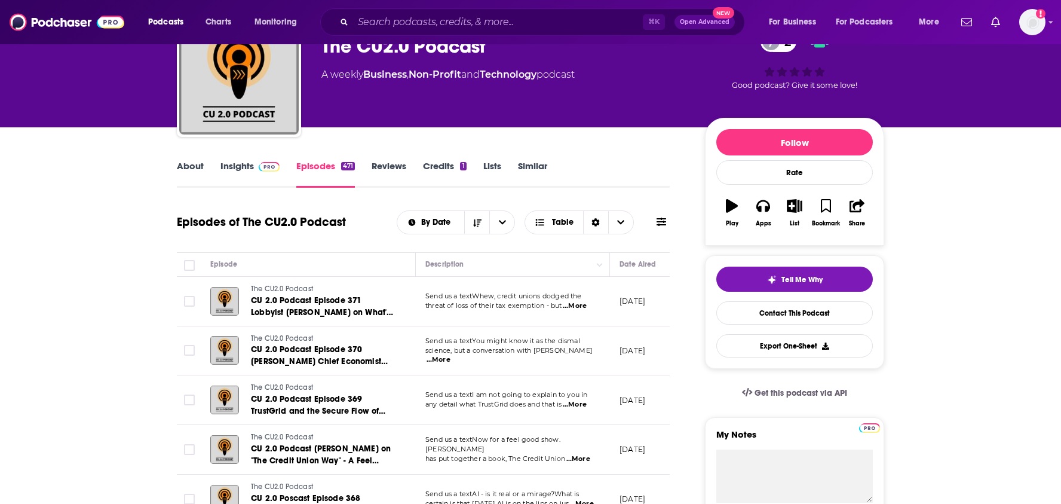
scroll to position [42, 0]
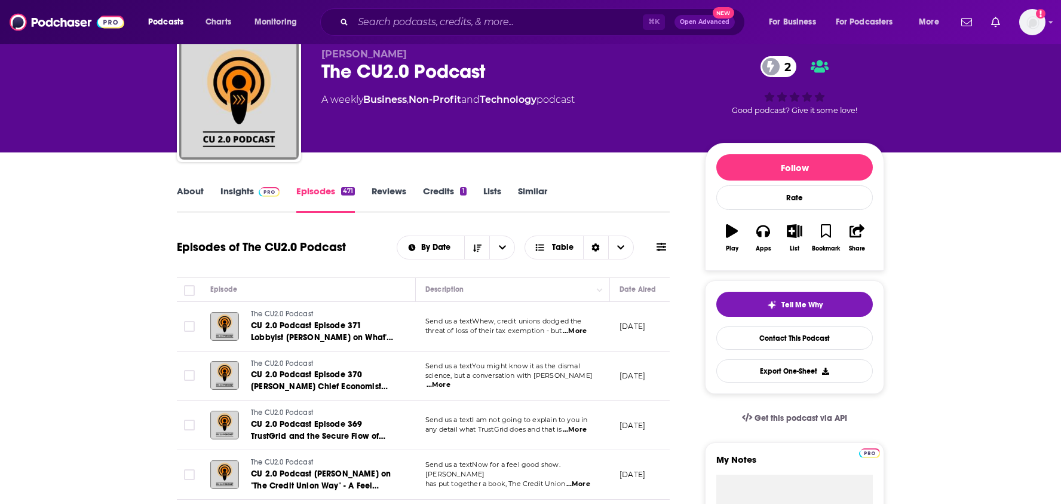
click at [185, 192] on link "About" at bounding box center [190, 198] width 27 height 27
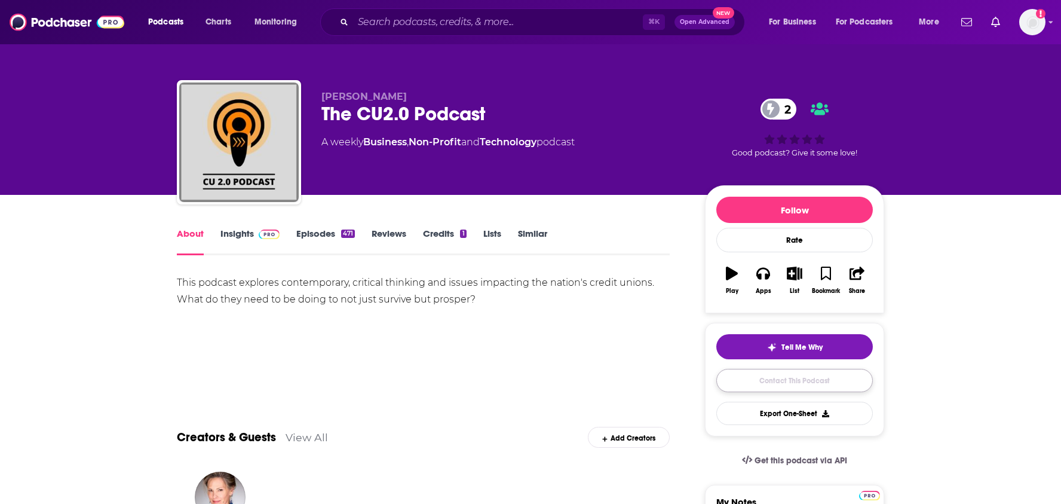
click at [747, 380] on link "Contact This Podcast" at bounding box center [795, 380] width 157 height 23
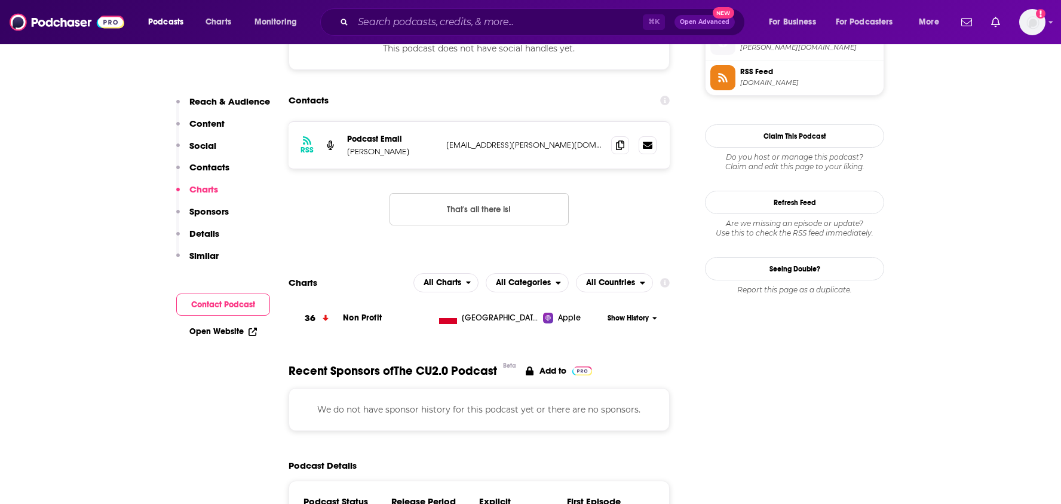
scroll to position [1040, 0]
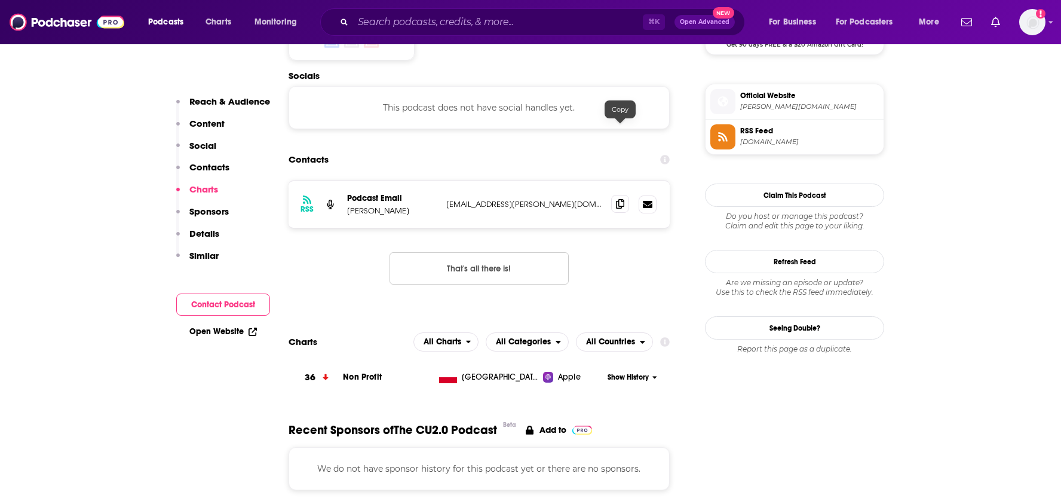
click at [620, 199] on icon at bounding box center [620, 204] width 8 height 10
